Goal: Navigation & Orientation: Find specific page/section

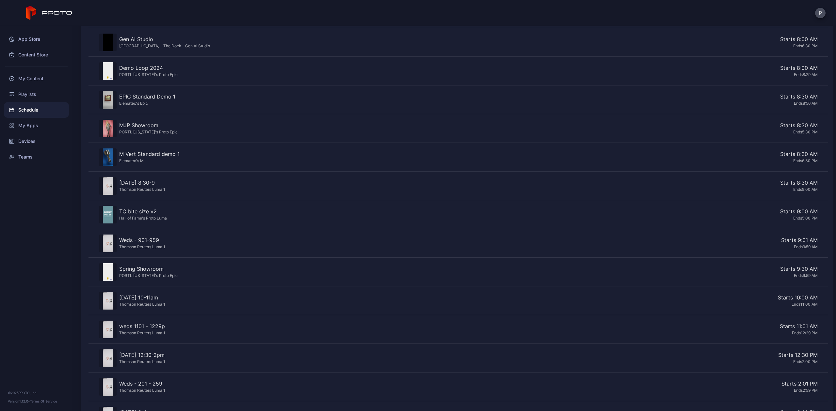
scroll to position [345, 0]
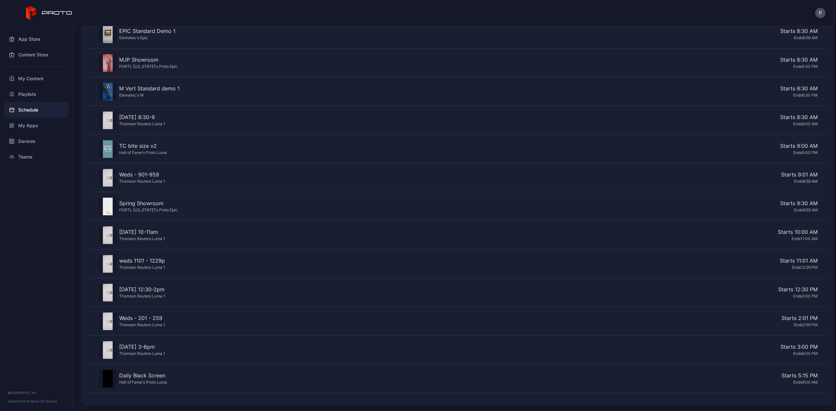
click at [33, 114] on div "Schedule" at bounding box center [36, 110] width 65 height 16
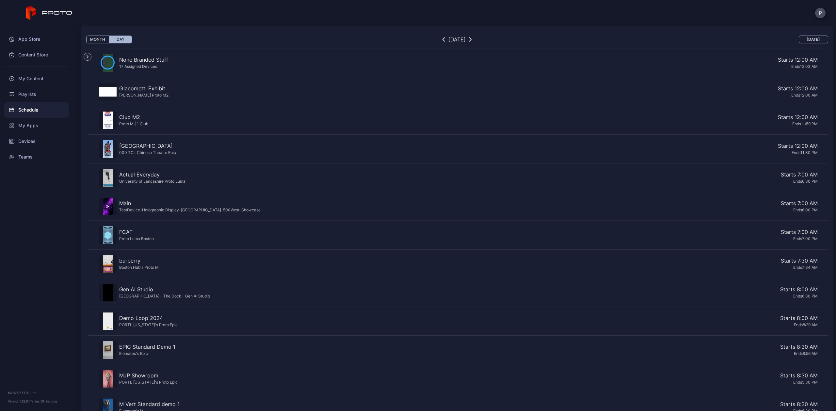
scroll to position [0, 0]
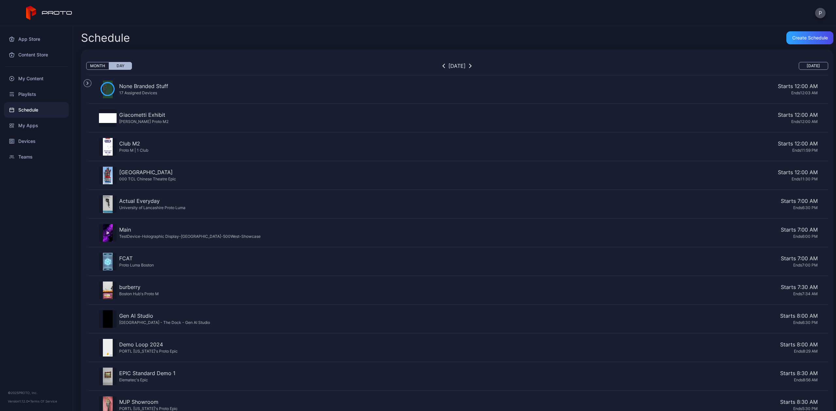
click at [474, 69] on button "button" at bounding box center [470, 66] width 7 height 8
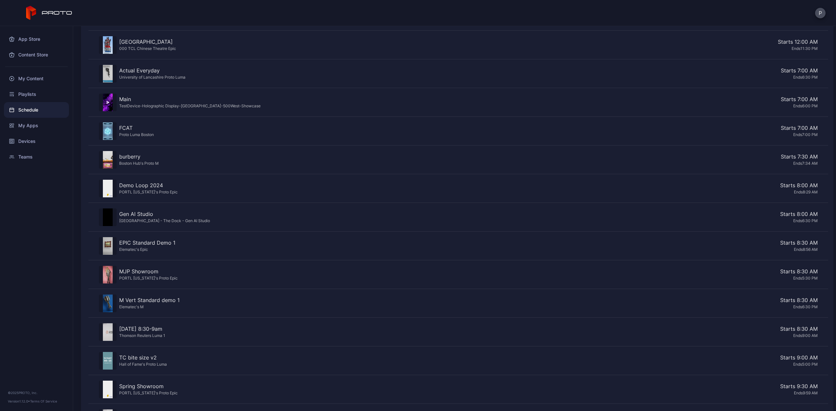
scroll to position [201, 0]
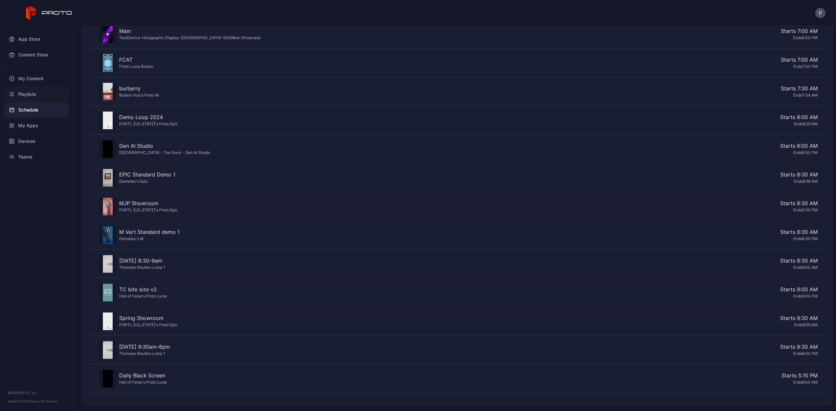
click at [29, 94] on div "Playlists" at bounding box center [36, 95] width 65 height 16
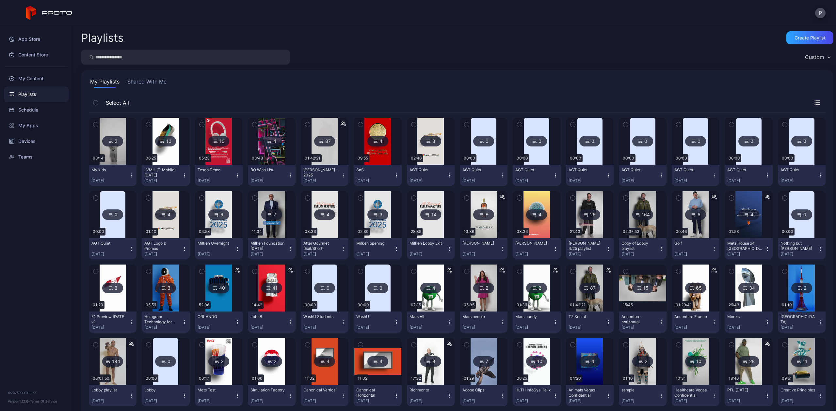
click at [137, 77] on div "My Playlists Shared With Me Select All 2 03:14 My kids [DATE][PHONE_NUMBER]:25 …" at bounding box center [457, 318] width 752 height 497
click at [135, 80] on button "Shared With Me" at bounding box center [147, 83] width 42 height 10
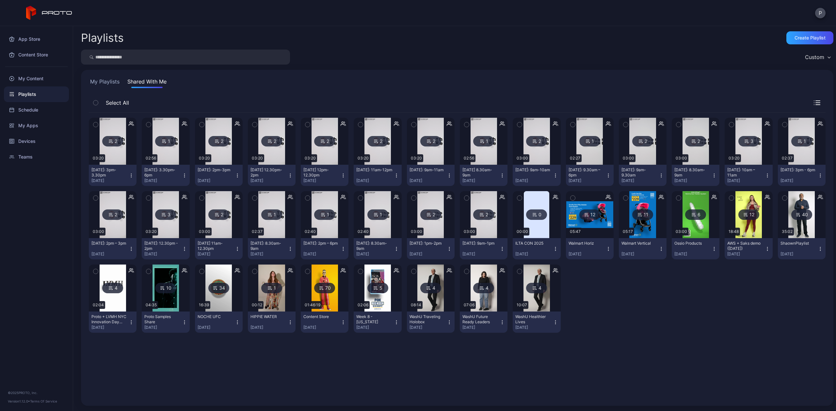
click at [143, 54] on input "search" at bounding box center [185, 57] width 209 height 15
type input "*****"
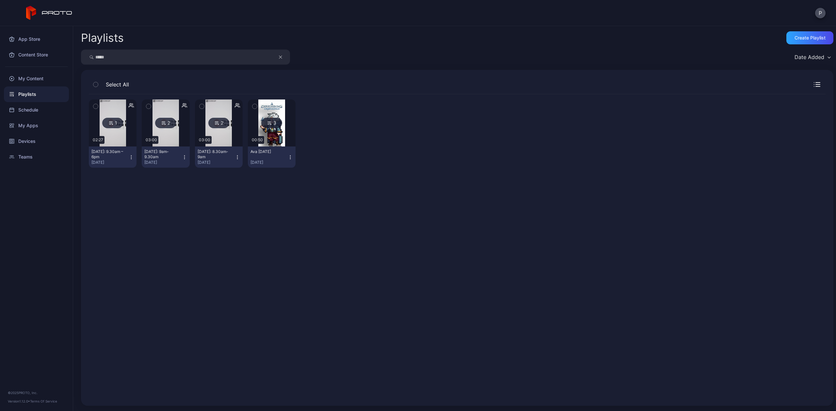
click at [280, 56] on icon "button" at bounding box center [280, 57] width 3 height 8
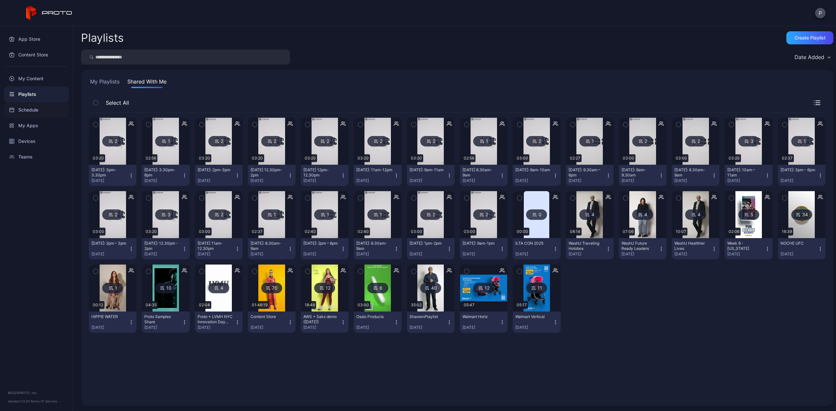
click at [36, 110] on div "Schedule" at bounding box center [36, 110] width 65 height 16
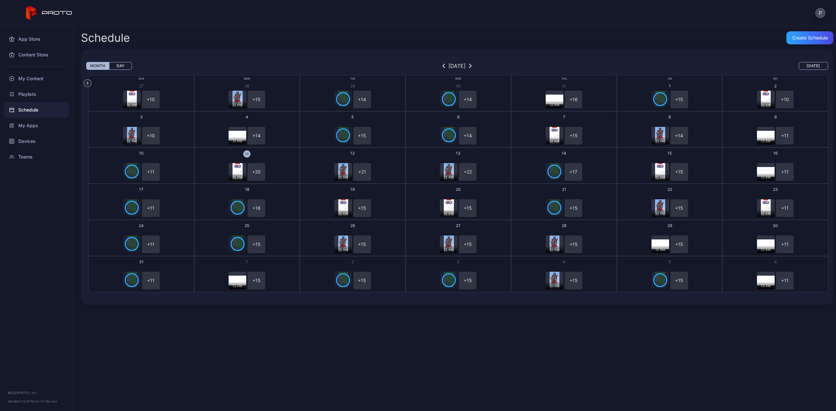
click at [125, 63] on button "Day" at bounding box center [120, 66] width 23 height 8
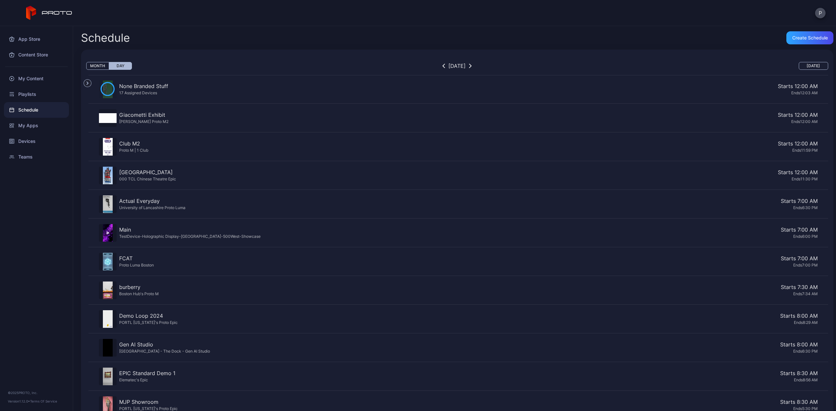
click at [472, 66] on icon "button" at bounding box center [470, 66] width 3 height 5
click at [26, 138] on div "Devices" at bounding box center [36, 142] width 65 height 16
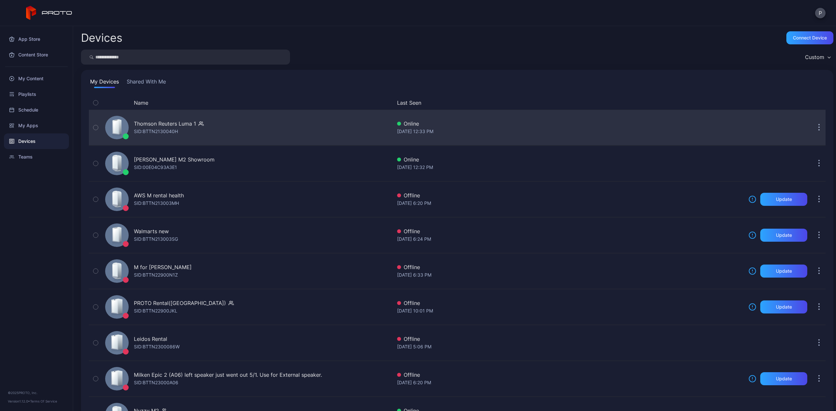
click at [199, 123] on icon "button" at bounding box center [201, 123] width 5 height 7
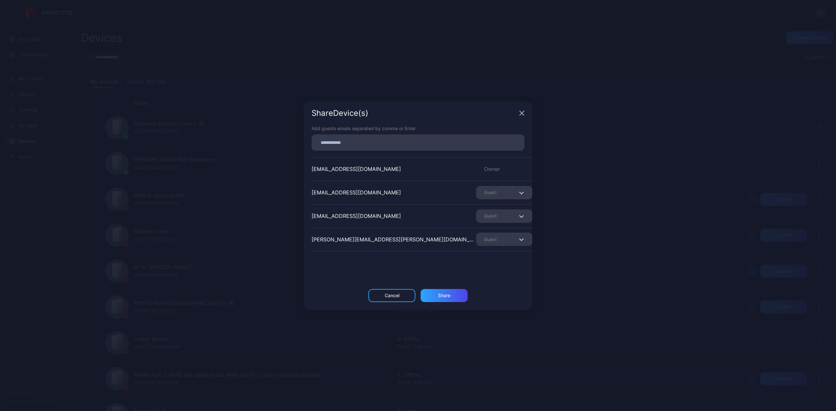
click at [523, 113] on icon "button" at bounding box center [521, 113] width 5 height 5
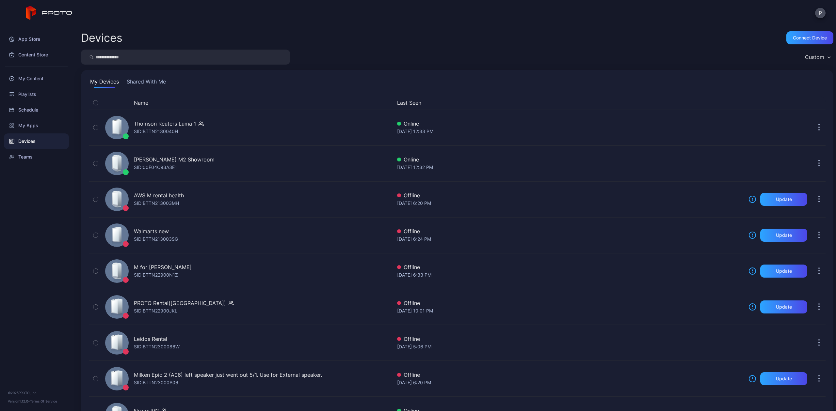
click at [140, 81] on button "Shared With Me" at bounding box center [146, 83] width 42 height 10
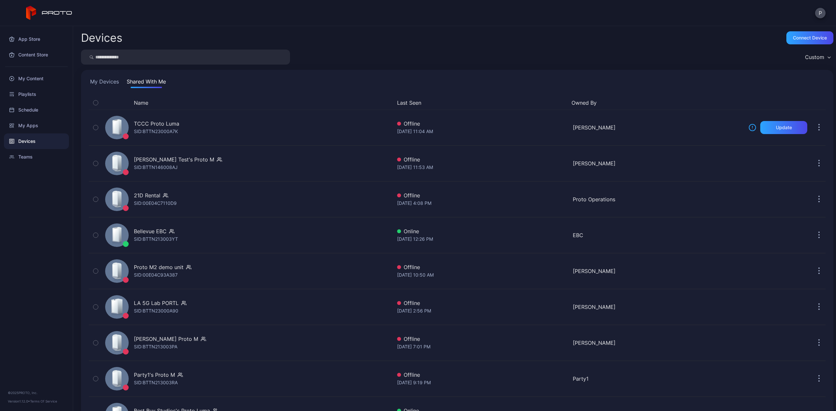
click at [95, 82] on button "My Devices" at bounding box center [104, 83] width 31 height 10
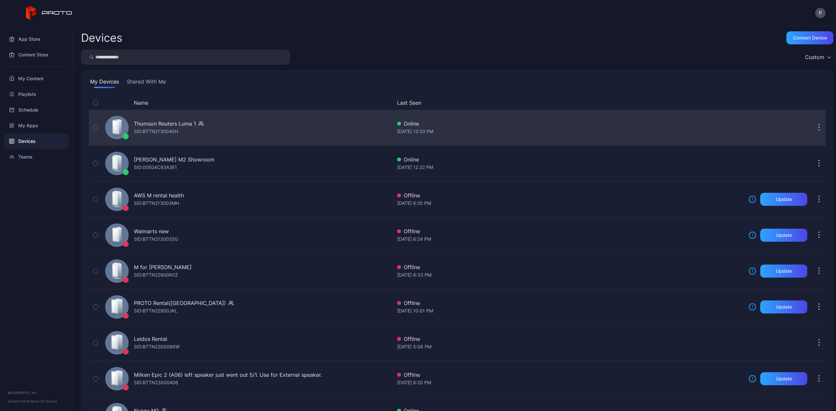
click at [320, 130] on div "Thomson Reuters Luma 1 SID: BTTN2130040H" at bounding box center [247, 127] width 289 height 33
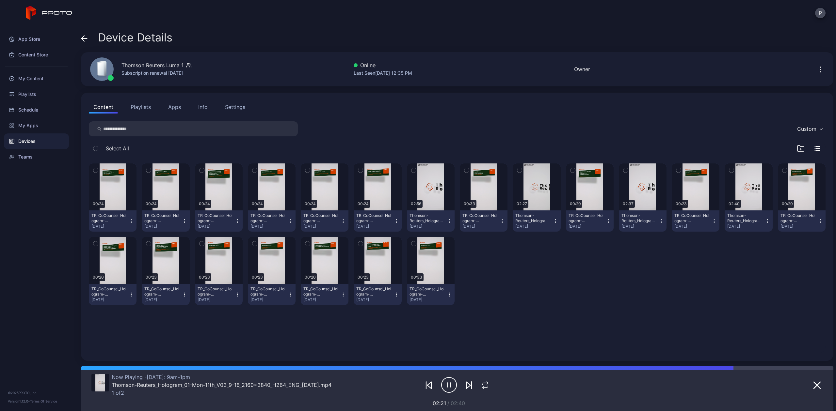
click at [84, 34] on span at bounding box center [84, 37] width 7 height 12
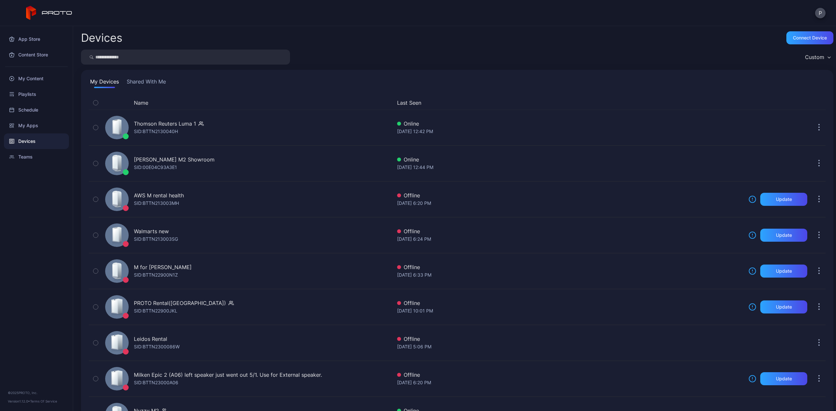
click at [132, 82] on button "Shared With Me" at bounding box center [146, 83] width 42 height 10
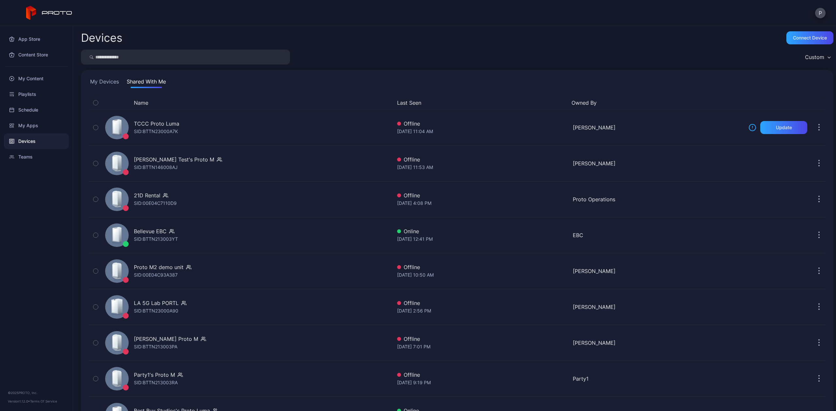
click at [110, 80] on button "My Devices" at bounding box center [104, 83] width 31 height 10
